Goal: Check status: Check status

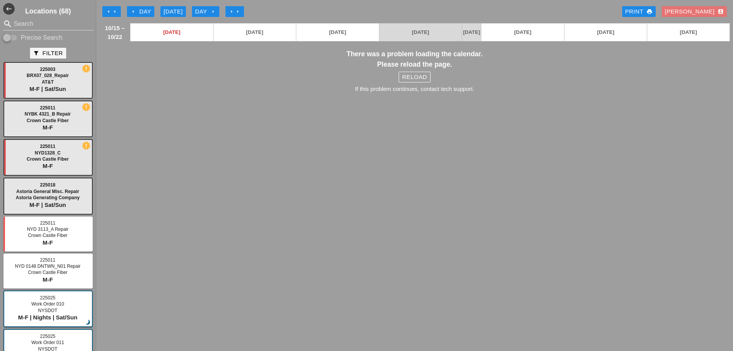
click at [433, 80] on div "There was a problem loading the calendar. Please reload the page. Reload If thi…" at bounding box center [414, 74] width 631 height 50
click at [421, 80] on div "Reload" at bounding box center [414, 77] width 25 height 9
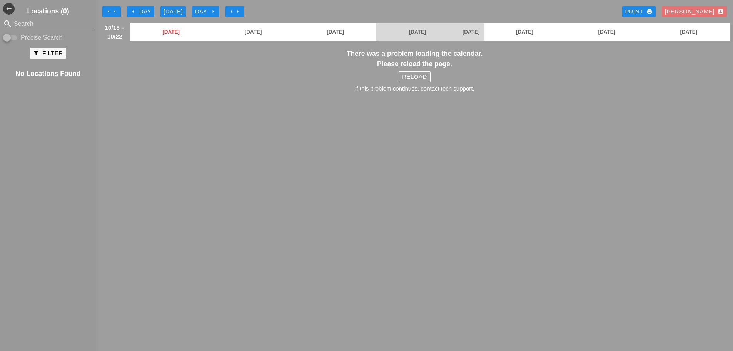
click at [422, 82] on button "Reload" at bounding box center [415, 76] width 32 height 11
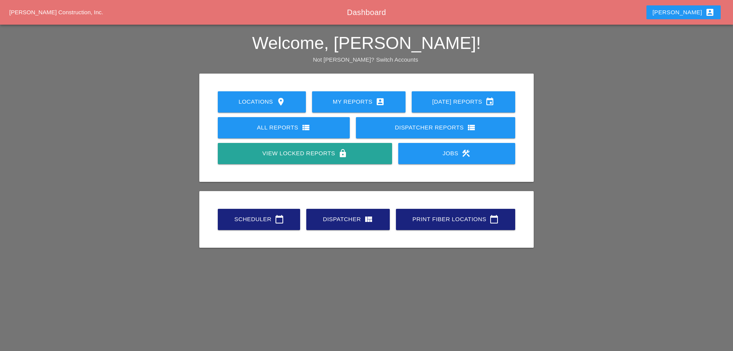
click at [284, 215] on icon "calendar_today" at bounding box center [279, 218] width 9 height 9
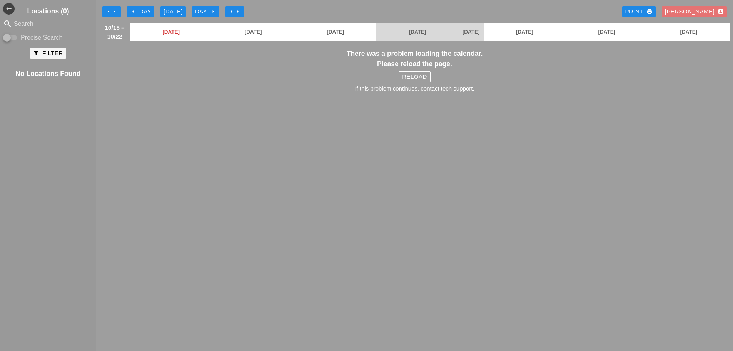
click at [209, 8] on div "Day arrow_right" at bounding box center [205, 11] width 21 height 9
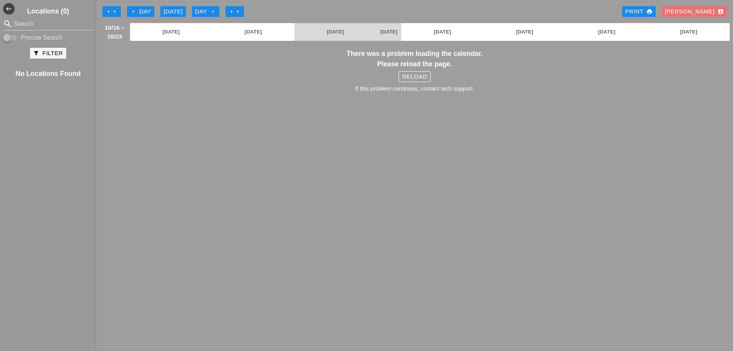
click at [424, 69] on h3 "There was a problem loading the calendar. Please reload the page." at bounding box center [414, 58] width 631 height 20
click at [419, 80] on div "Reload" at bounding box center [414, 76] width 25 height 9
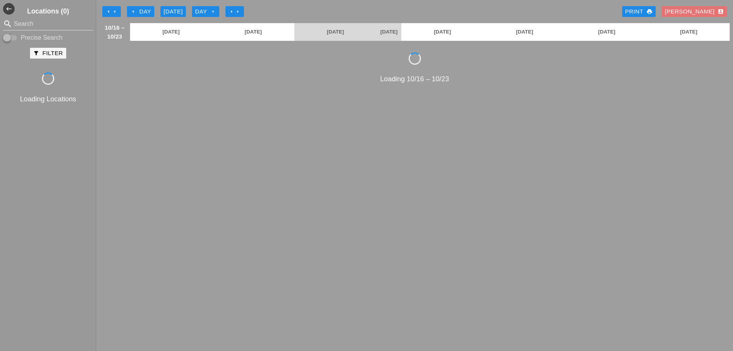
click at [128, 14] on button "arrow_left Day" at bounding box center [140, 11] width 27 height 11
